Goal: Task Accomplishment & Management: Complete application form

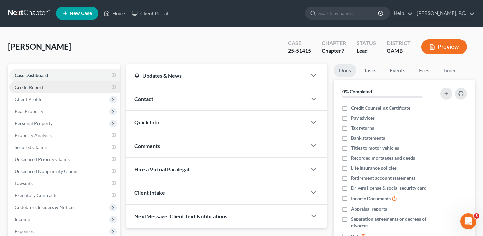
click at [27, 82] on link "Credit Report" at bounding box center [64, 87] width 111 height 12
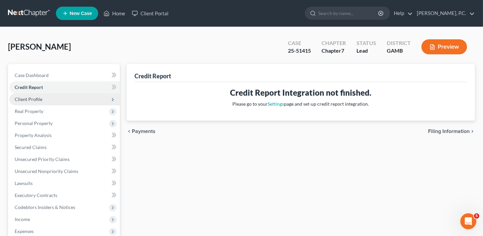
click at [28, 101] on span "Client Profile" at bounding box center [29, 99] width 28 height 6
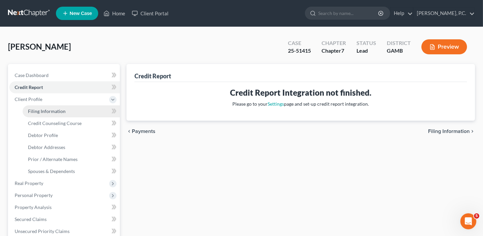
click at [32, 111] on span "Filing Information" at bounding box center [47, 111] width 38 height 6
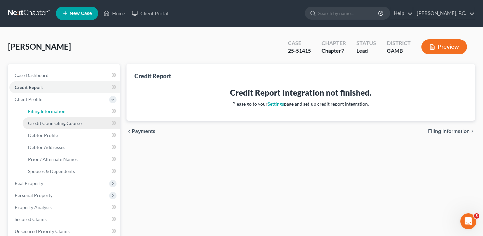
select select "1"
select select "0"
select select "10"
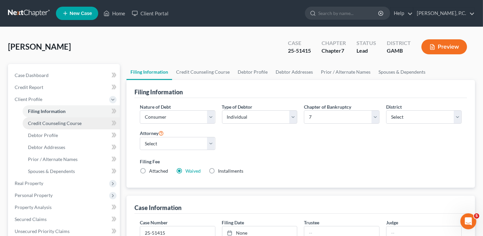
click at [49, 125] on span "Credit Counseling Course" at bounding box center [55, 123] width 54 height 6
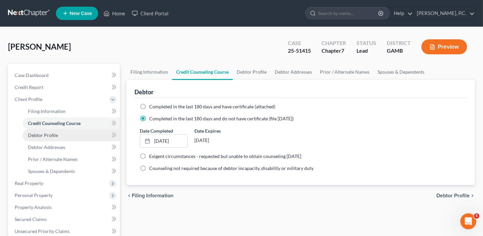
click at [48, 133] on span "Debtor Profile" at bounding box center [43, 135] width 30 height 6
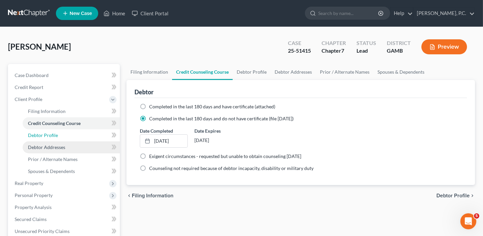
select select "3"
select select "0"
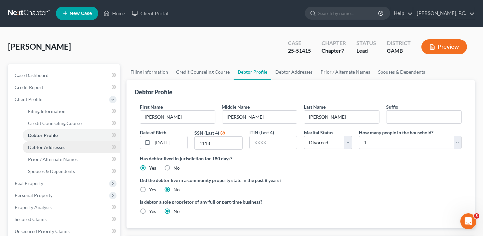
click at [50, 147] on span "Debtor Addresses" at bounding box center [46, 147] width 37 height 6
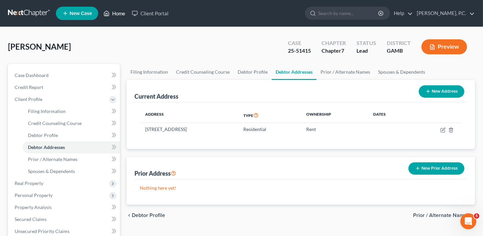
click at [118, 11] on link "Home" at bounding box center [114, 13] width 28 height 12
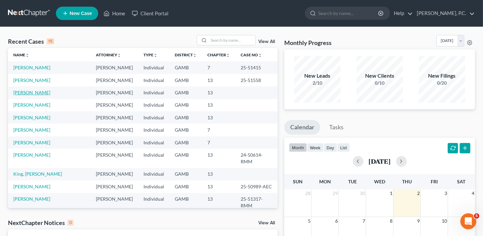
click at [20, 89] on td "[PERSON_NAME]" at bounding box center [49, 92] width 83 height 12
click at [41, 94] on link "[PERSON_NAME]" at bounding box center [31, 93] width 37 height 6
select select "4"
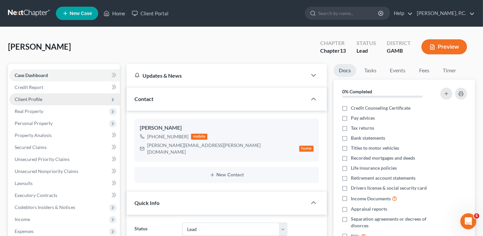
click at [25, 95] on span "Client Profile" at bounding box center [64, 99] width 111 height 12
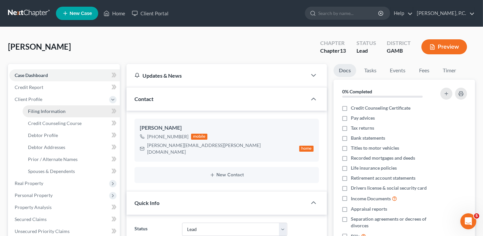
click at [25, 111] on link "Filing Information" at bounding box center [71, 111] width 97 height 12
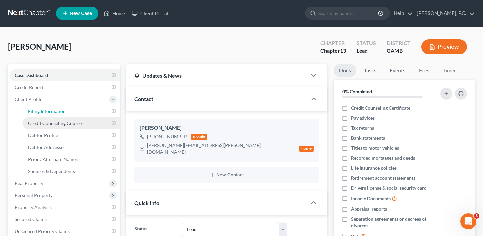
select select "1"
select select "0"
select select "3"
select select "18"
select select "0"
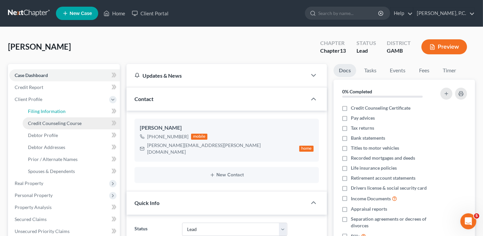
select select "10"
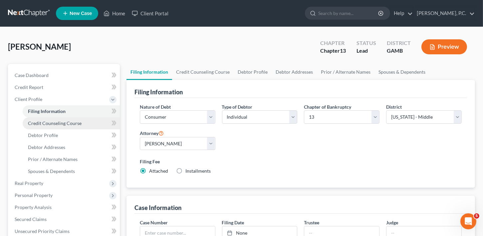
click at [44, 126] on link "Credit Counseling Course" at bounding box center [71, 123] width 97 height 12
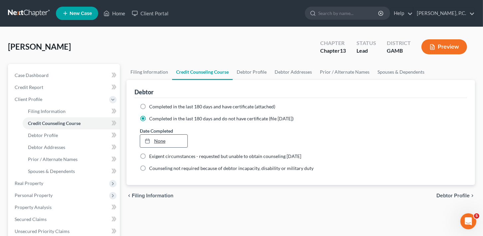
type input "[DATE]"
click at [161, 142] on link "[DATE]" at bounding box center [164, 141] width 48 height 13
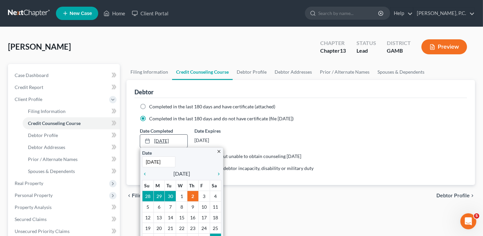
click at [174, 140] on link "[DATE]" at bounding box center [164, 141] width 48 height 13
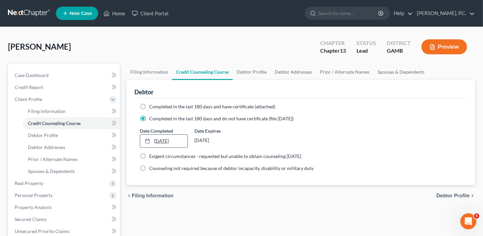
click at [160, 143] on link "[DATE]" at bounding box center [164, 141] width 48 height 13
click at [141, 69] on link "Filing Information" at bounding box center [150, 72] width 46 height 16
select select "1"
select select "0"
select select "3"
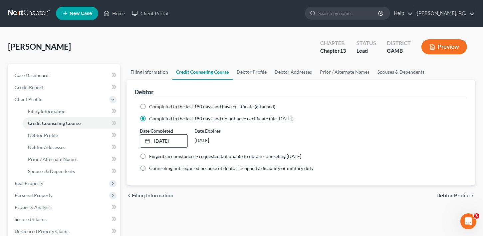
select select "18"
select select "0"
select select "10"
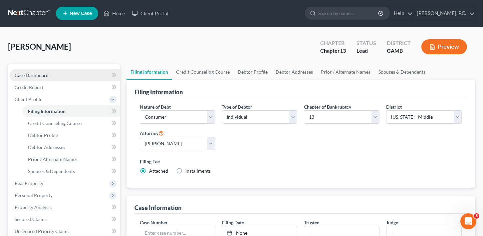
click at [16, 76] on span "Case Dashboard" at bounding box center [32, 75] width 34 height 6
select select "4"
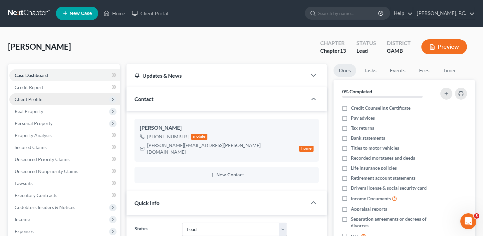
click at [26, 102] on span "Client Profile" at bounding box center [64, 99] width 111 height 12
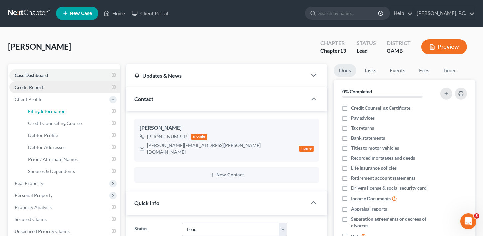
drag, startPoint x: 32, startPoint y: 113, endPoint x: 11, endPoint y: 89, distance: 31.6
click at [32, 113] on span "Filing Information" at bounding box center [47, 111] width 38 height 6
select select "1"
select select "0"
select select "3"
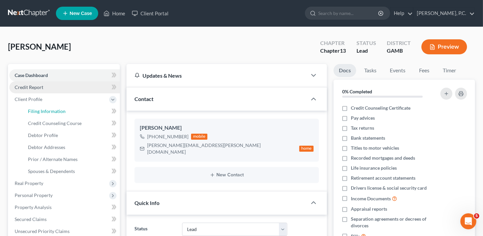
select select "18"
select select "0"
select select "10"
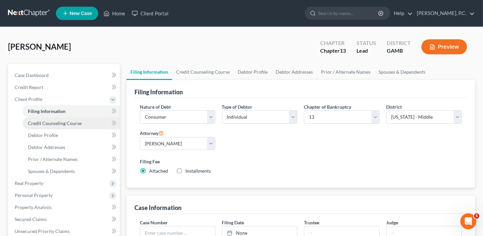
click at [43, 122] on span "Credit Counseling Course" at bounding box center [55, 123] width 54 height 6
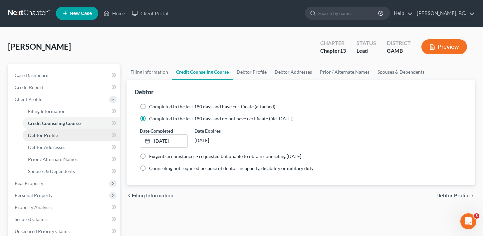
click at [41, 137] on span "Debtor Profile" at bounding box center [43, 135] width 30 height 6
select select "1"
select select "4"
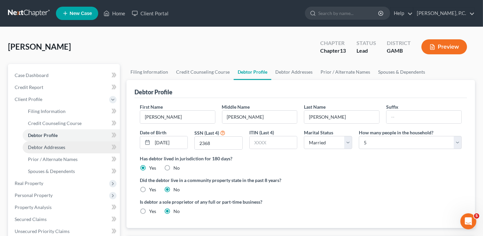
radio input "true"
click at [44, 146] on span "Debtor Addresses" at bounding box center [46, 147] width 37 height 6
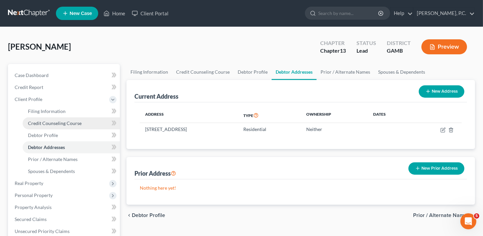
click at [47, 125] on span "Credit Counseling Course" at bounding box center [55, 123] width 54 height 6
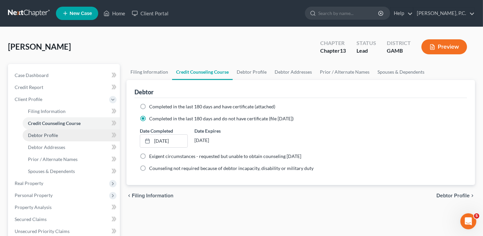
click at [45, 134] on span "Debtor Profile" at bounding box center [43, 135] width 30 height 6
select select "1"
select select "4"
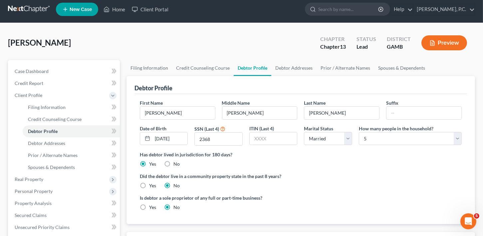
scroll to position [3, 0]
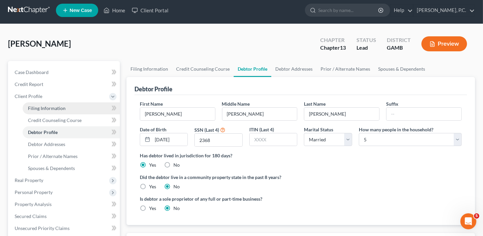
click at [55, 108] on span "Filing Information" at bounding box center [47, 108] width 38 height 6
select select "1"
select select "0"
select select "3"
select select "18"
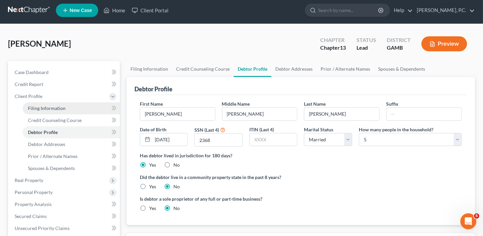
select select "0"
select select "10"
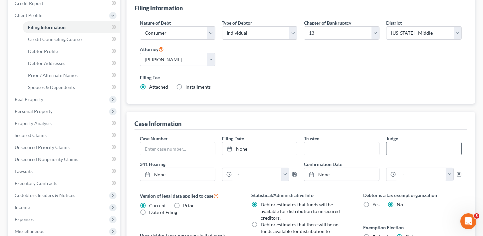
scroll to position [85, 0]
click at [161, 145] on input "text" at bounding box center [177, 147] width 75 height 13
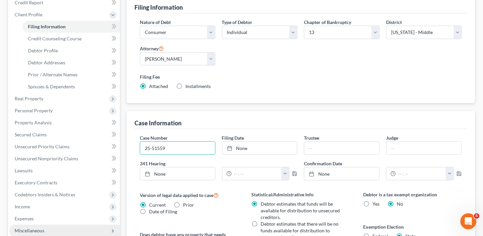
type input "25-51559"
